Goal: Navigation & Orientation: Find specific page/section

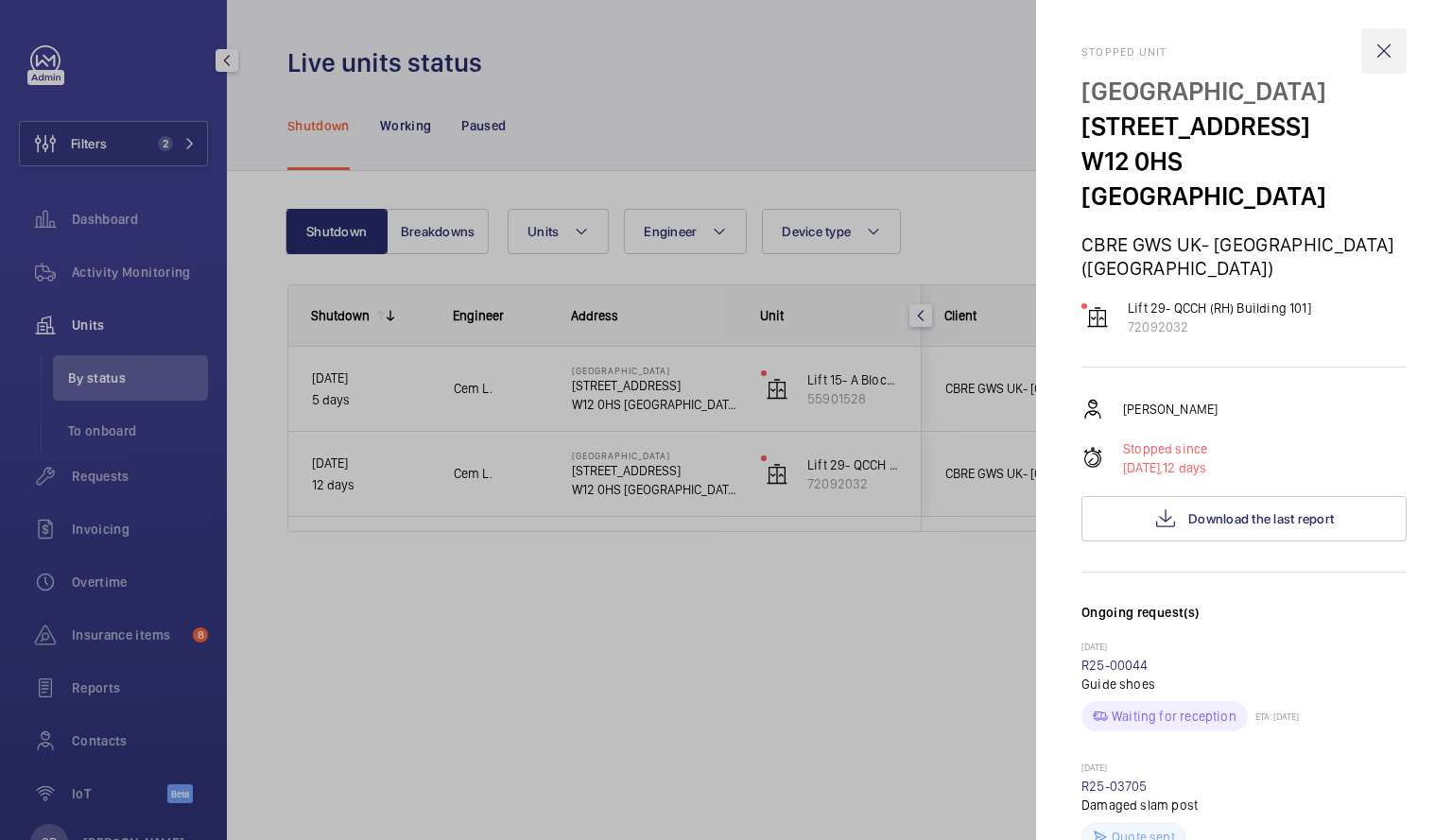
click at [1374, 51] on wm-front-icon-button at bounding box center [1384, 50] width 45 height 45
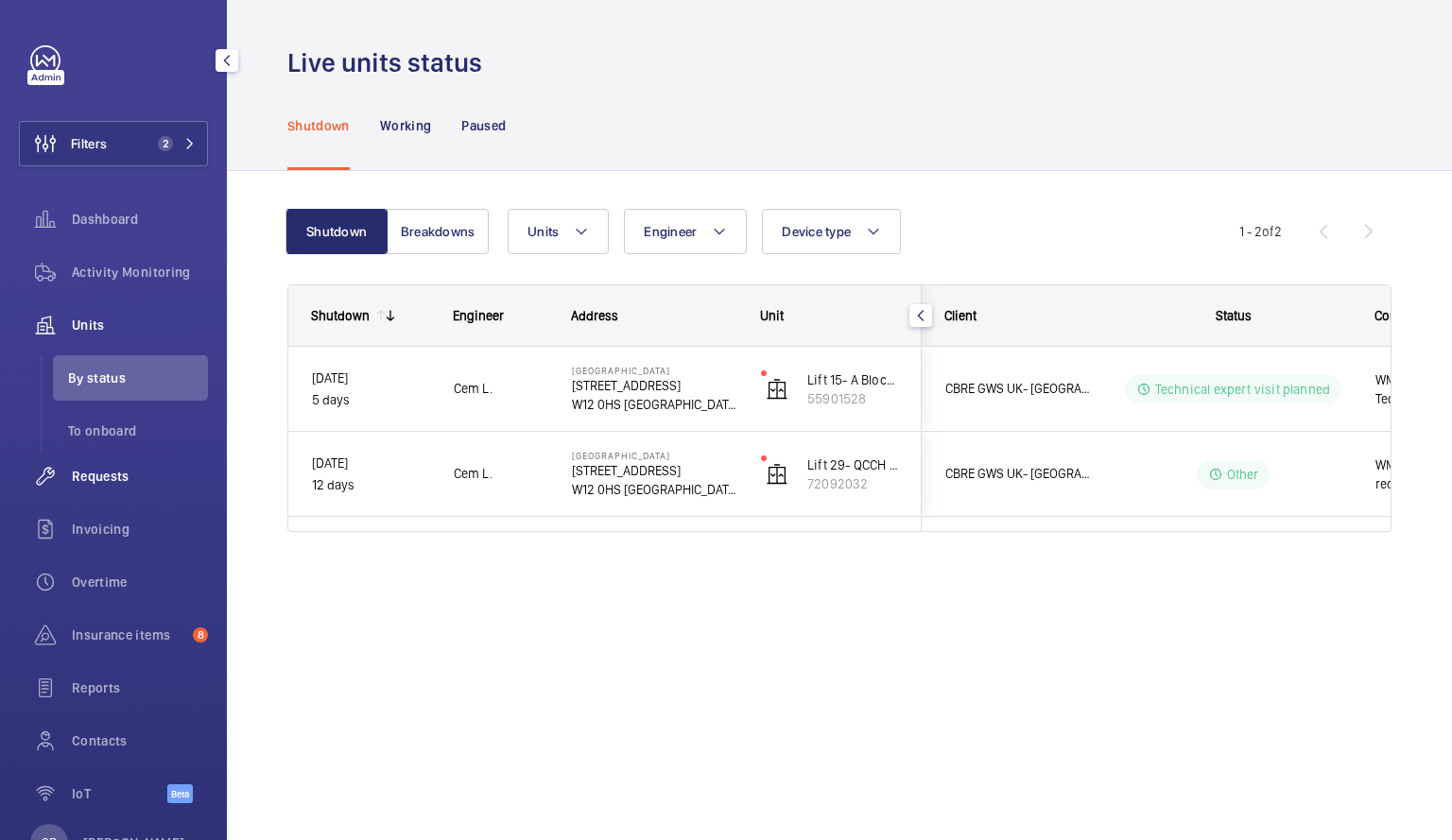
click at [115, 466] on div "Requests" at bounding box center [114, 476] width 189 height 45
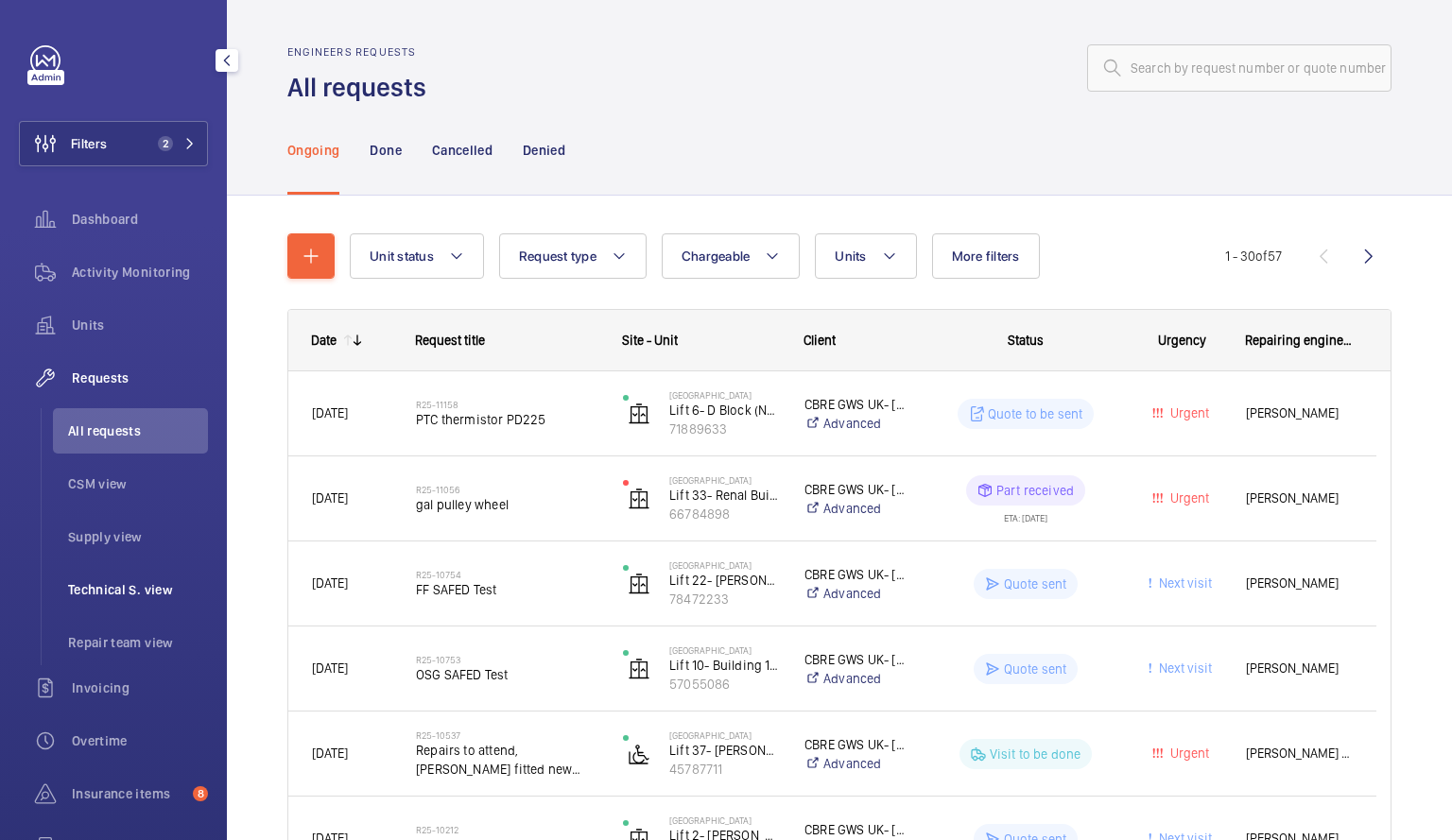
click at [105, 583] on span "Technical S. view" at bounding box center [138, 591] width 140 height 19
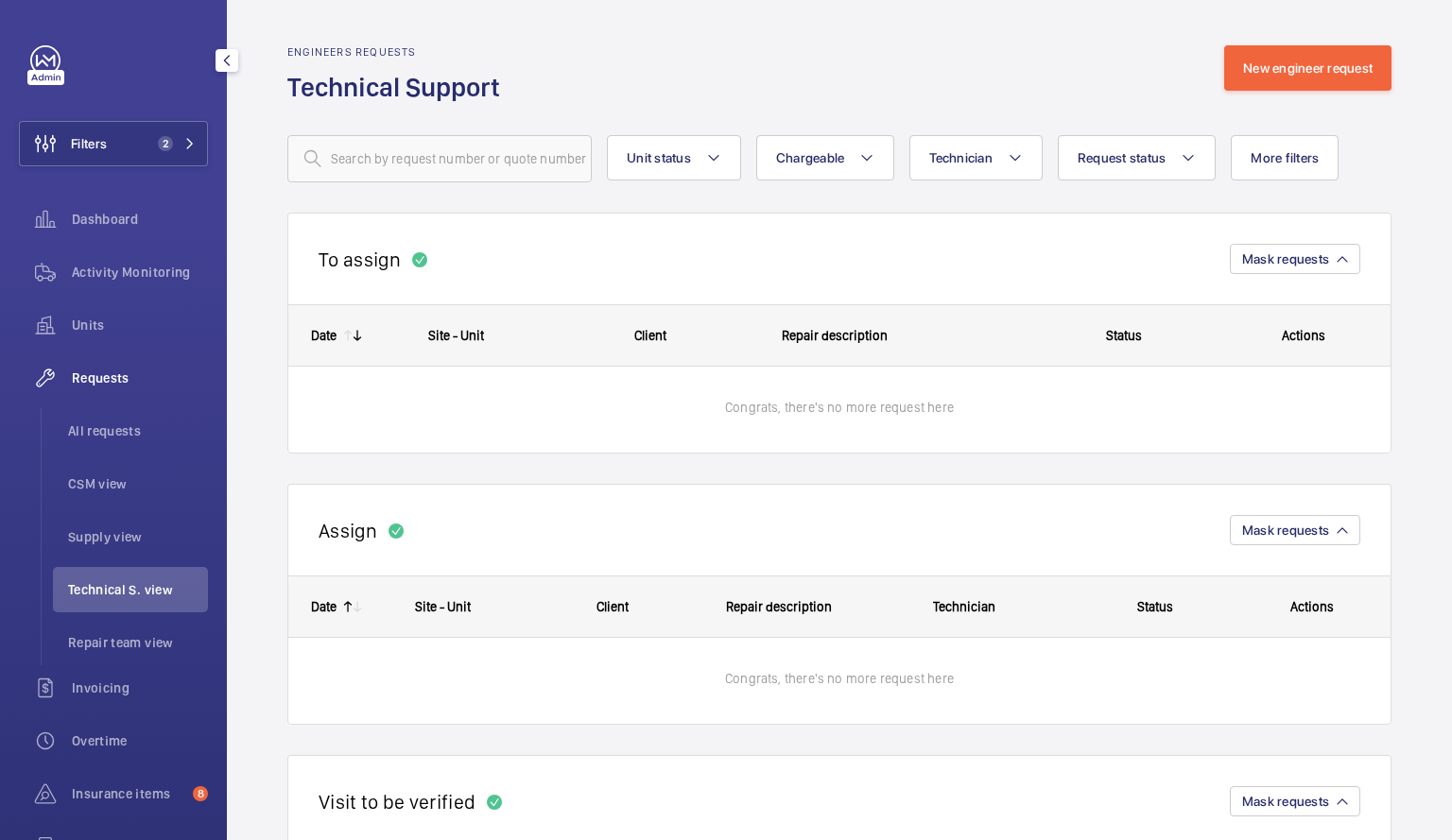
click at [93, 587] on span "Technical S. view" at bounding box center [138, 591] width 140 height 19
click at [126, 585] on span "Technical S. view" at bounding box center [138, 591] width 140 height 19
